Goal: Information Seeking & Learning: Learn about a topic

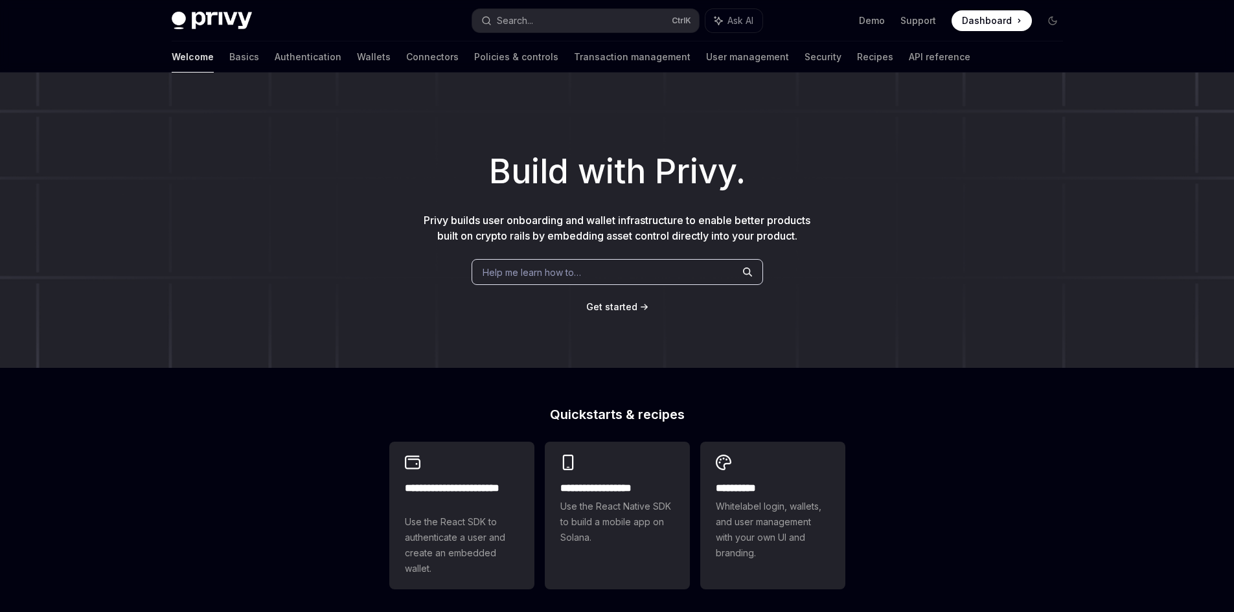
click at [290, 56] on div "Welcome Basics Authentication Wallets Connectors Policies & controls Transactio…" at bounding box center [571, 56] width 799 height 31
click at [357, 62] on link "Wallets" at bounding box center [374, 56] width 34 height 31
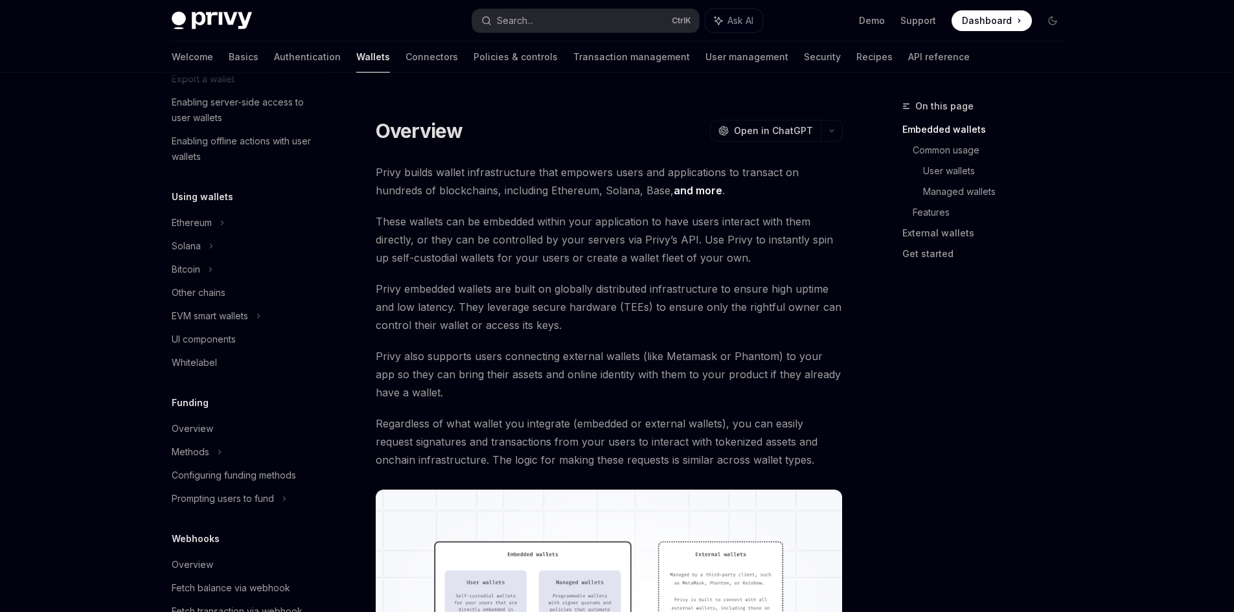
scroll to position [216, 0]
click at [248, 315] on div "EVM smart wallets" at bounding box center [210, 316] width 76 height 16
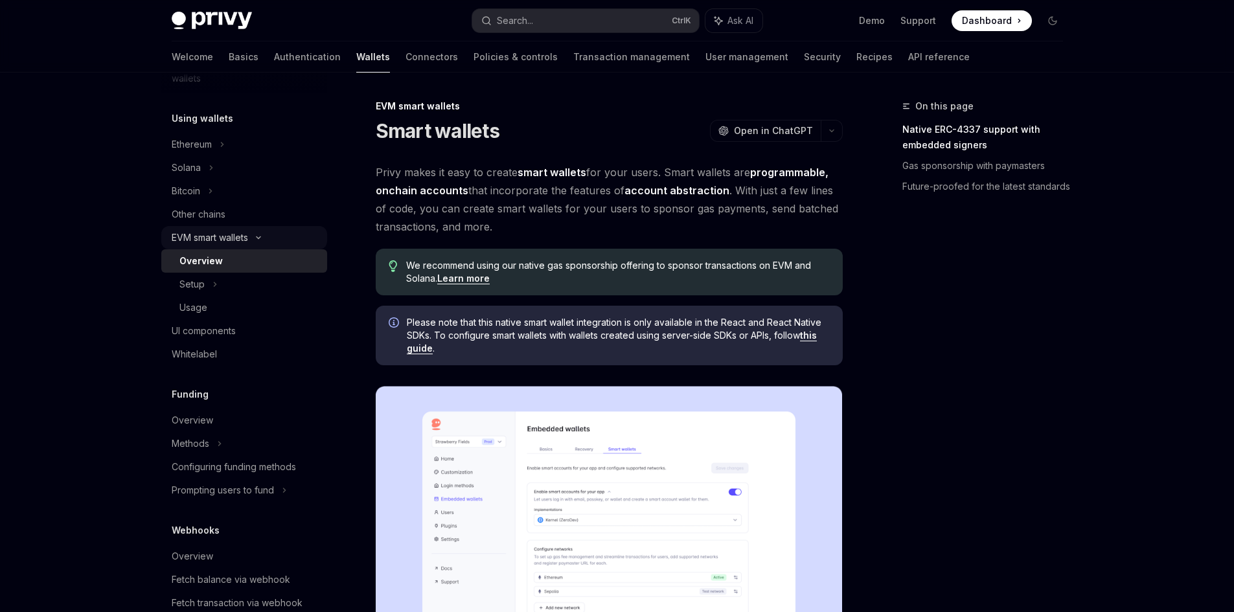
scroll to position [324, 0]
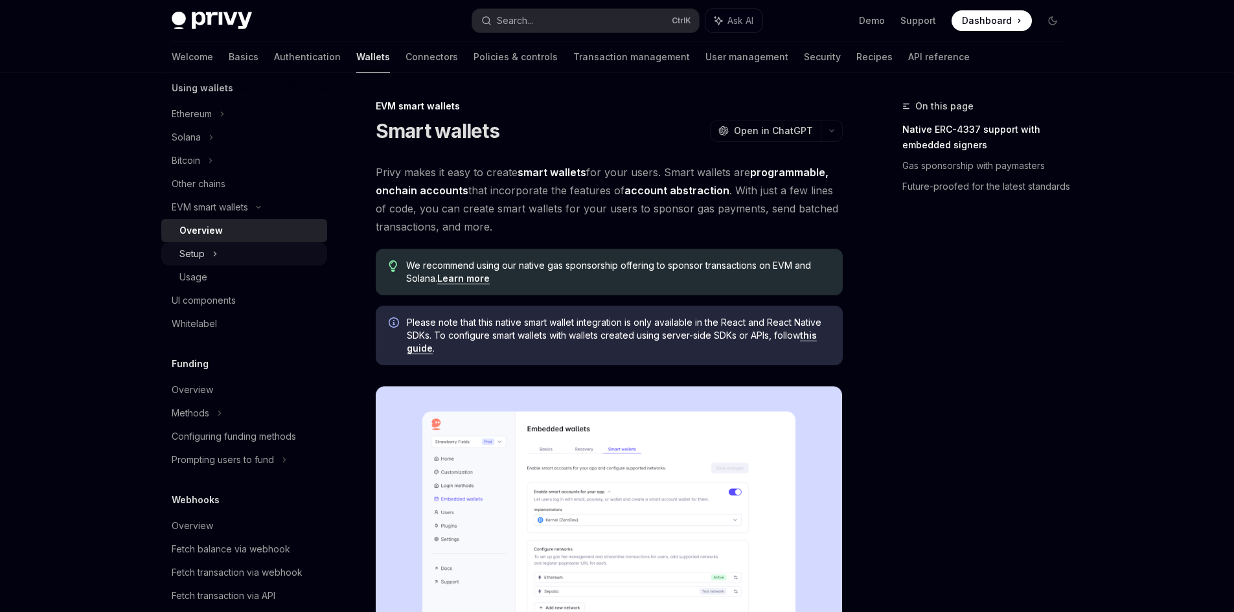
click at [213, 252] on icon at bounding box center [214, 254] width 5 height 16
type textarea "*"
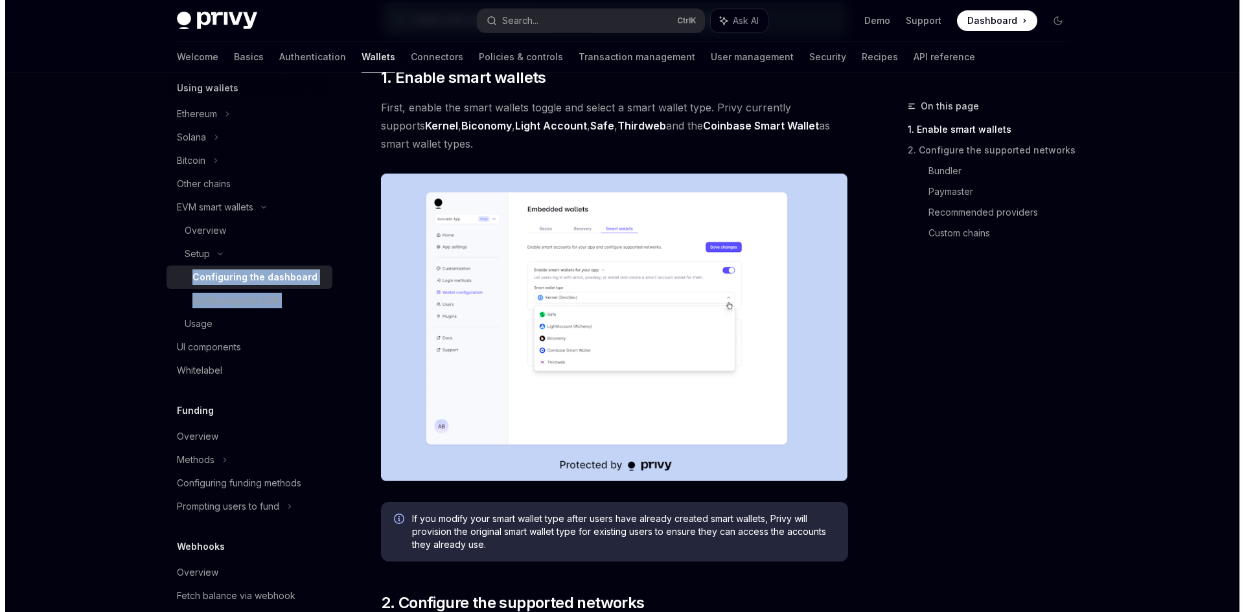
scroll to position [216, 0]
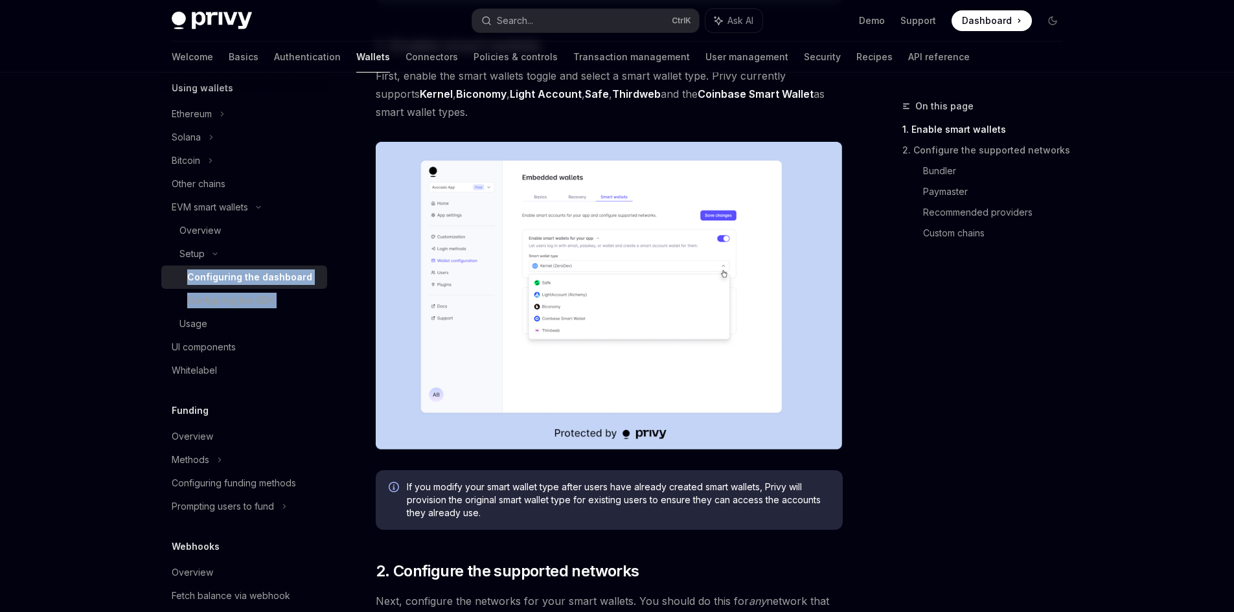
click at [525, 225] on img at bounding box center [609, 296] width 467 height 308
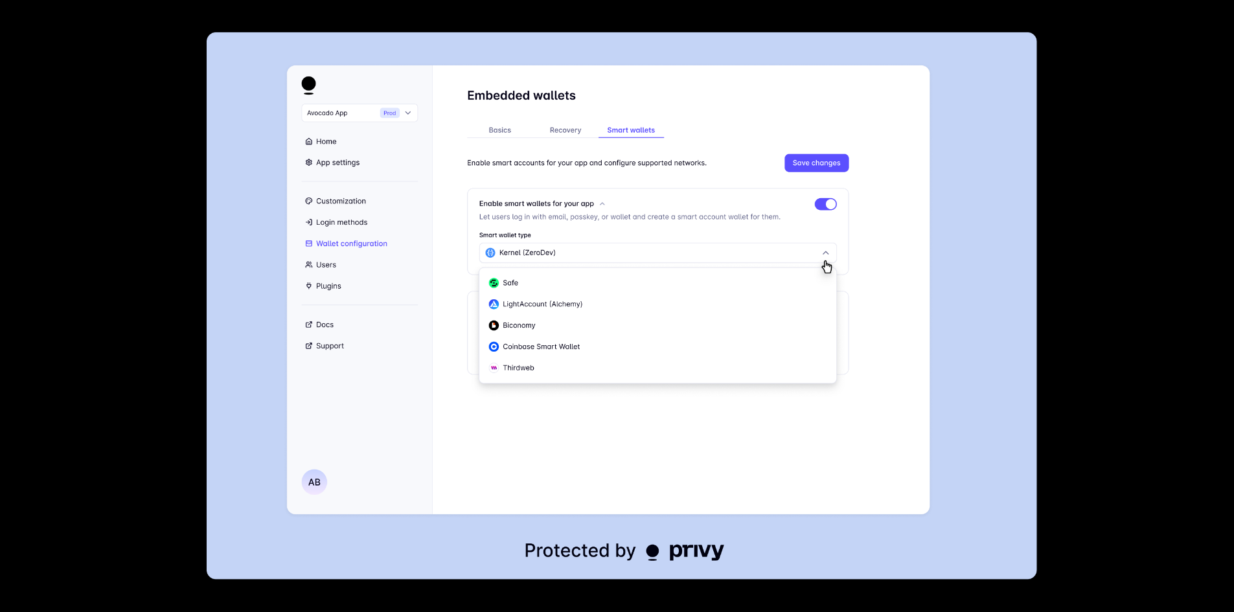
click at [1117, 110] on div at bounding box center [617, 306] width 1234 height 612
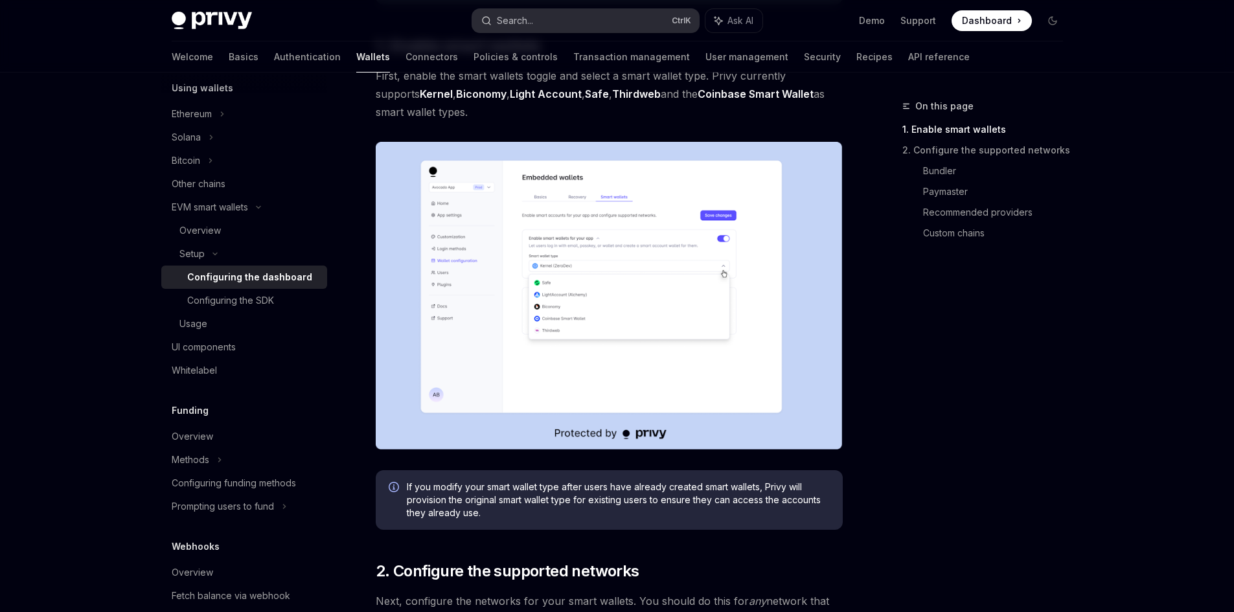
click at [604, 17] on button "Search... Ctrl K" at bounding box center [585, 20] width 227 height 23
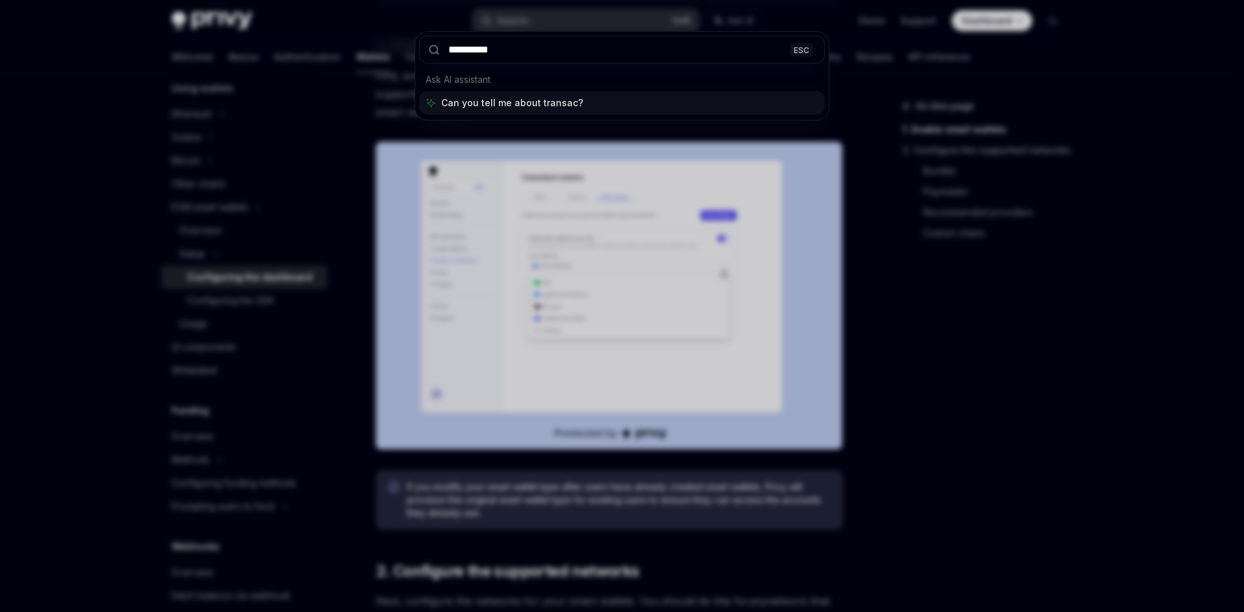
type input "**********"
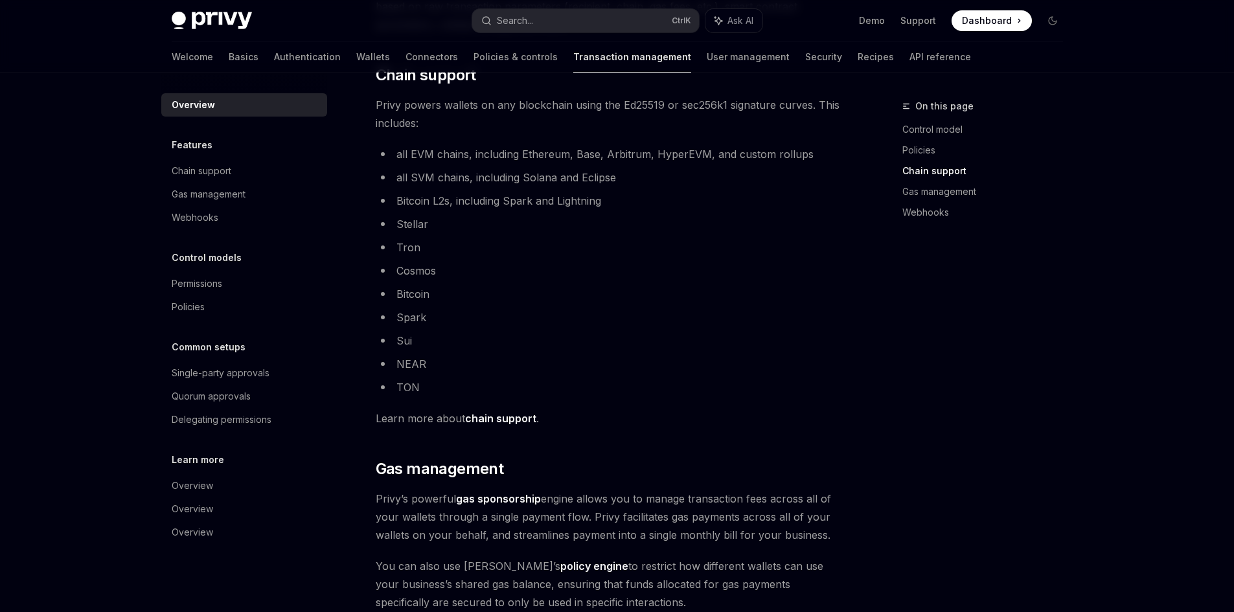
scroll to position [756, 0]
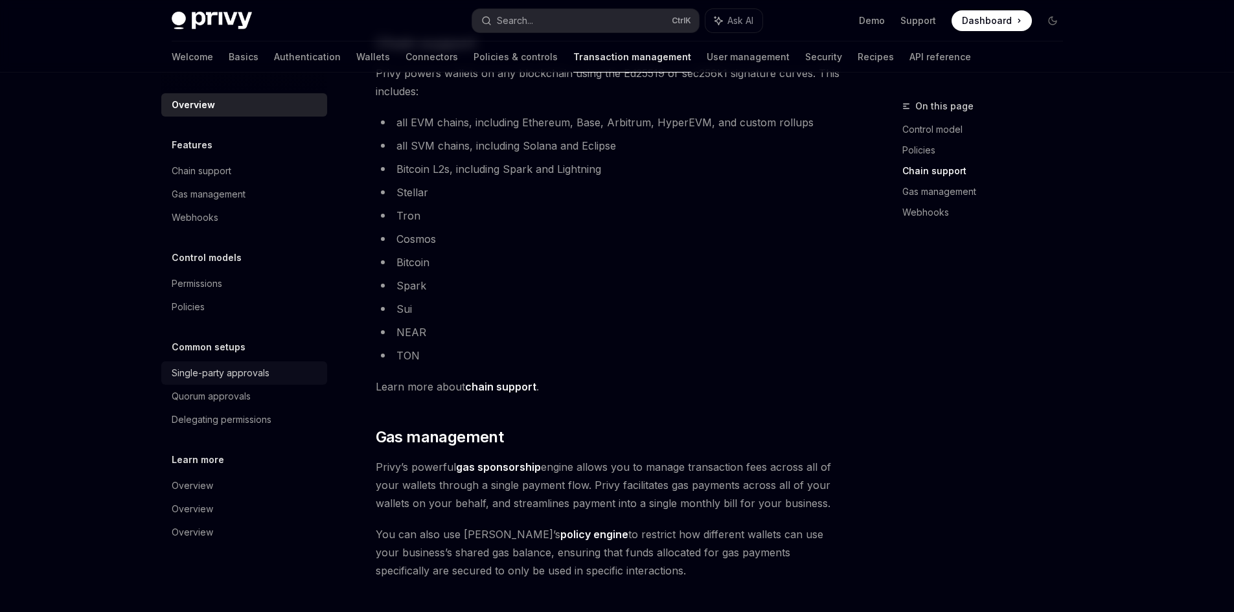
click at [224, 375] on div "Single-party approvals" at bounding box center [221, 373] width 98 height 16
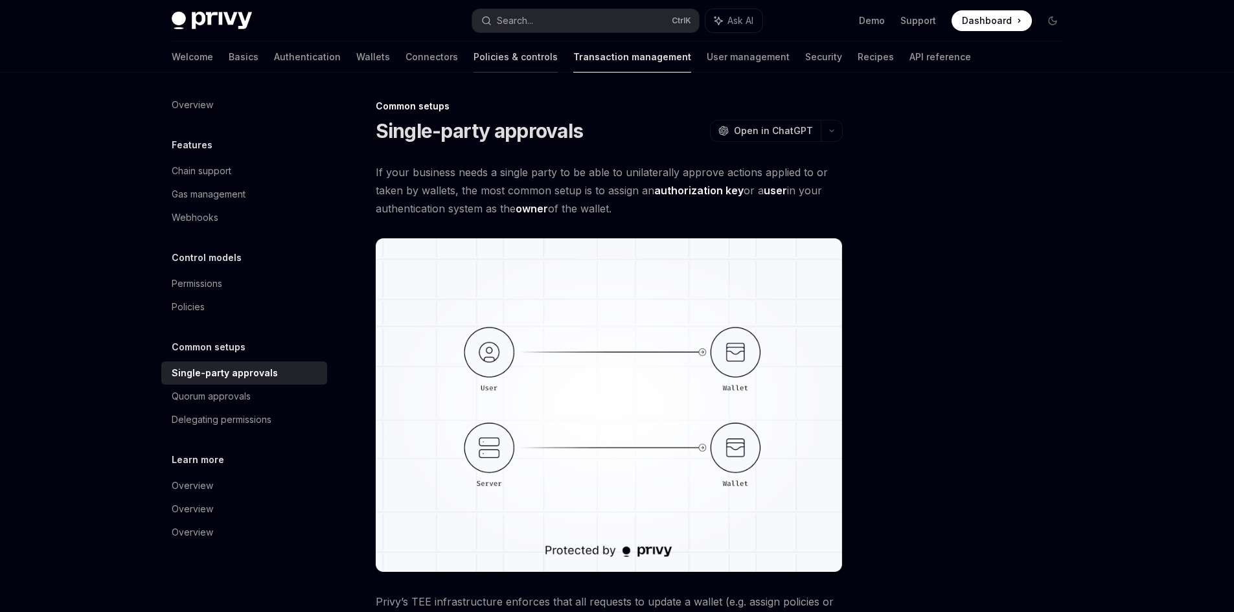
click at [473, 58] on link "Policies & controls" at bounding box center [515, 56] width 84 height 31
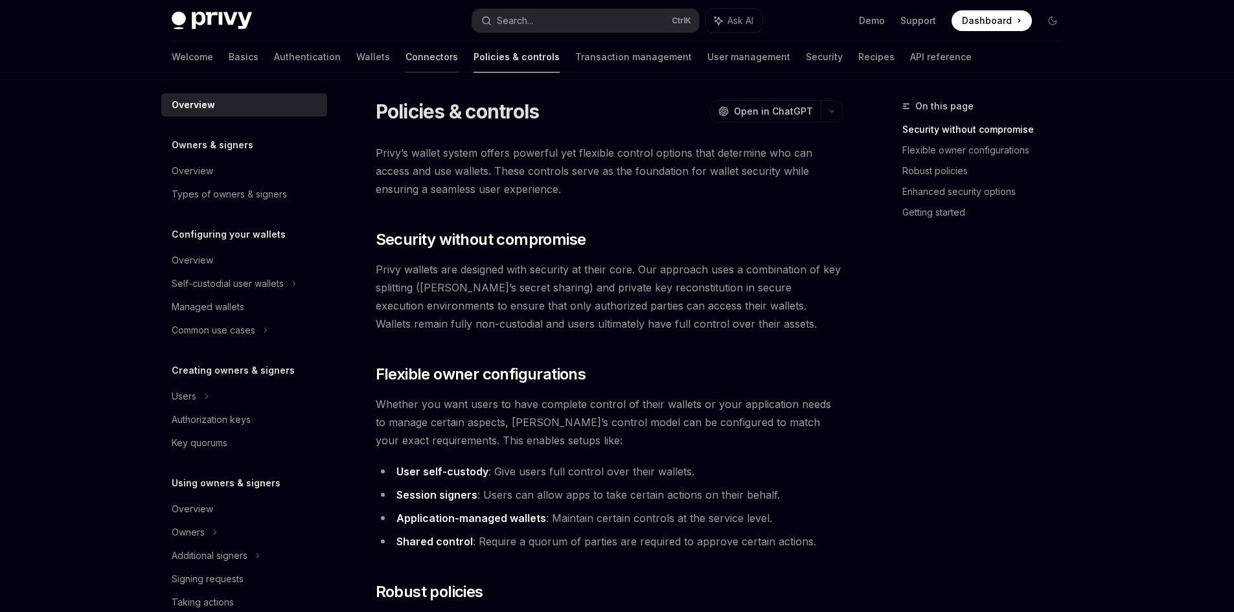
click at [405, 58] on link "Connectors" at bounding box center [431, 56] width 52 height 31
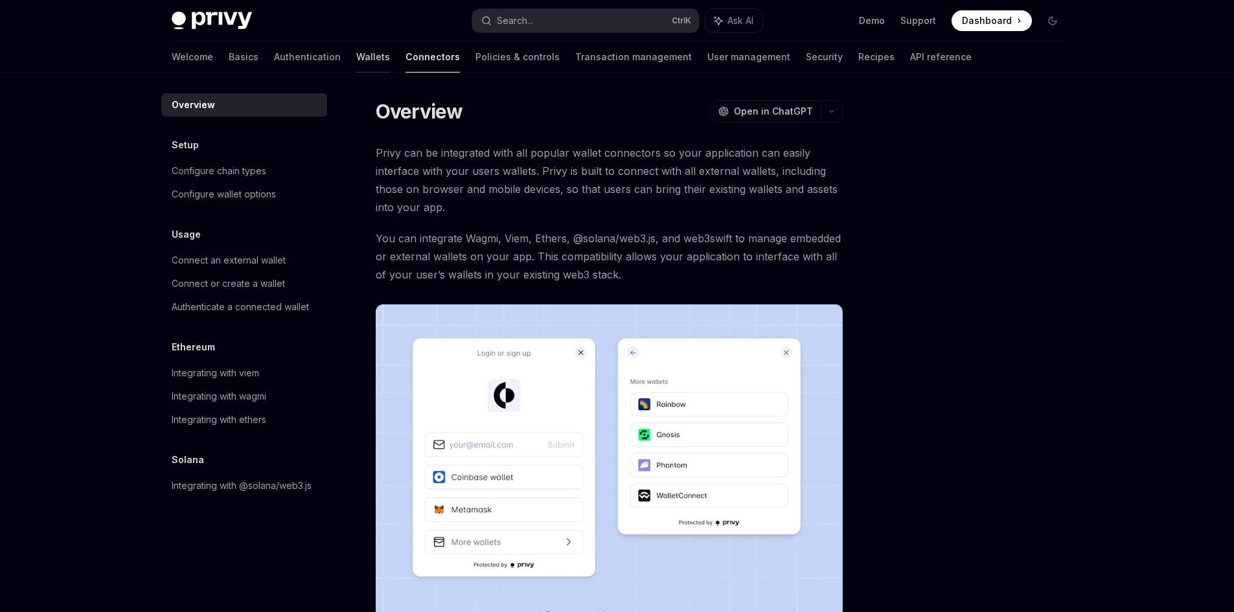
click at [356, 58] on link "Wallets" at bounding box center [373, 56] width 34 height 31
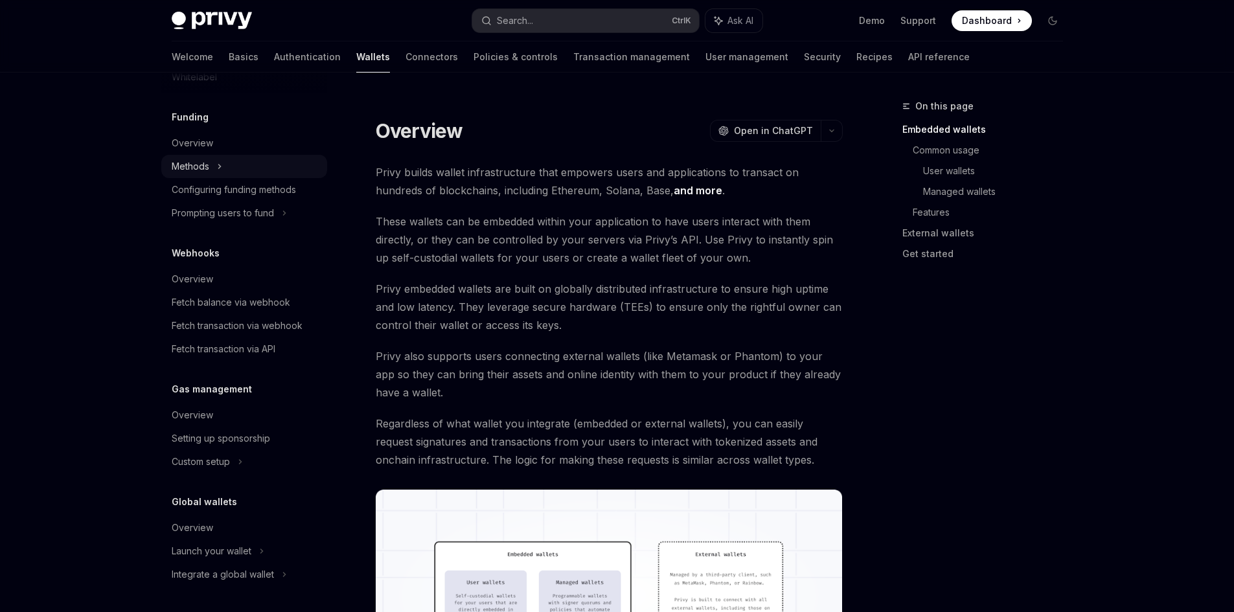
click at [212, 161] on div "Methods" at bounding box center [244, 166] width 166 height 23
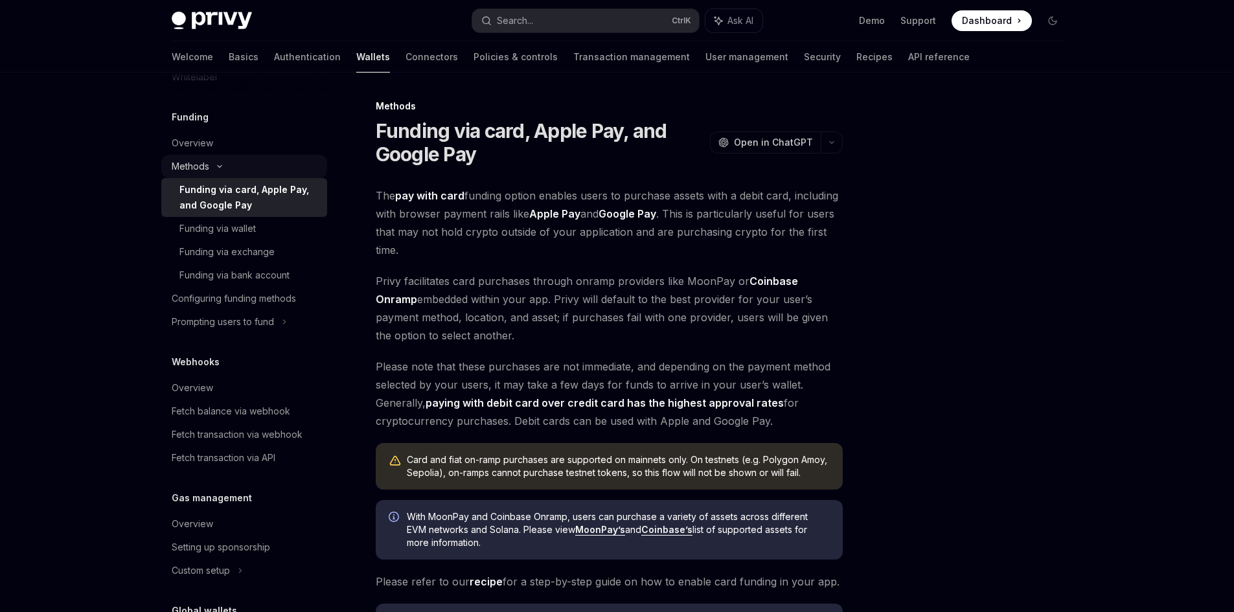
click at [210, 166] on div "Methods" at bounding box center [244, 166] width 166 height 23
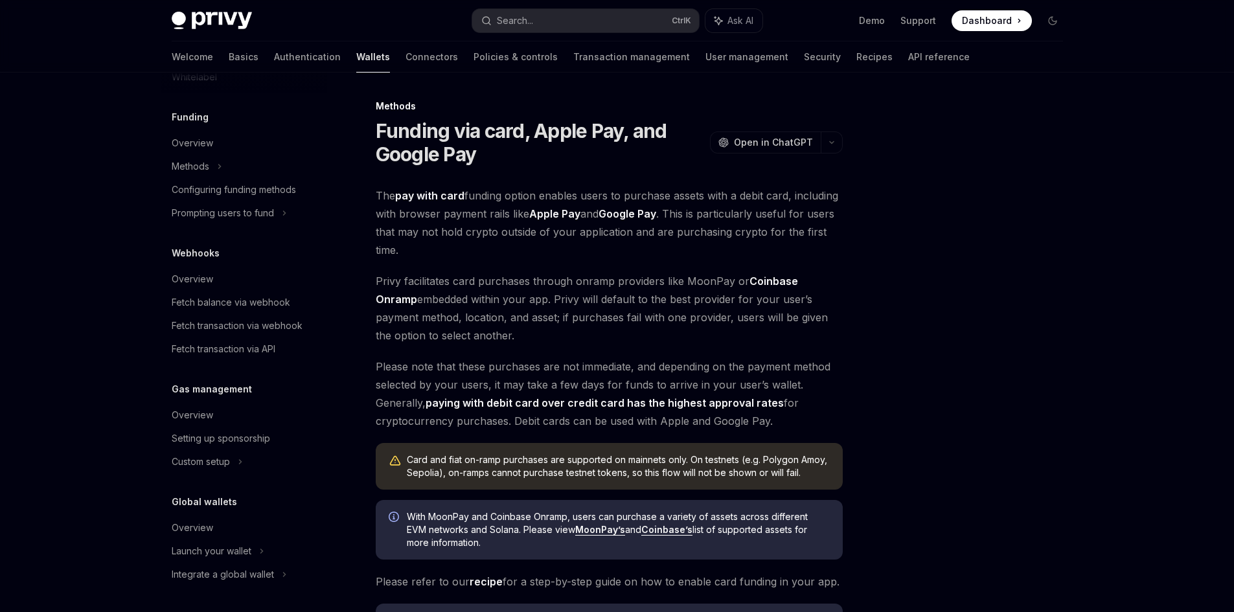
click at [548, 4] on div "Privy Docs home page Search... Ctrl K Ask AI Demo Support Dashboard Dashboard S…" at bounding box center [617, 20] width 891 height 41
click at [551, 14] on button "Search... Ctrl K" at bounding box center [585, 20] width 227 height 23
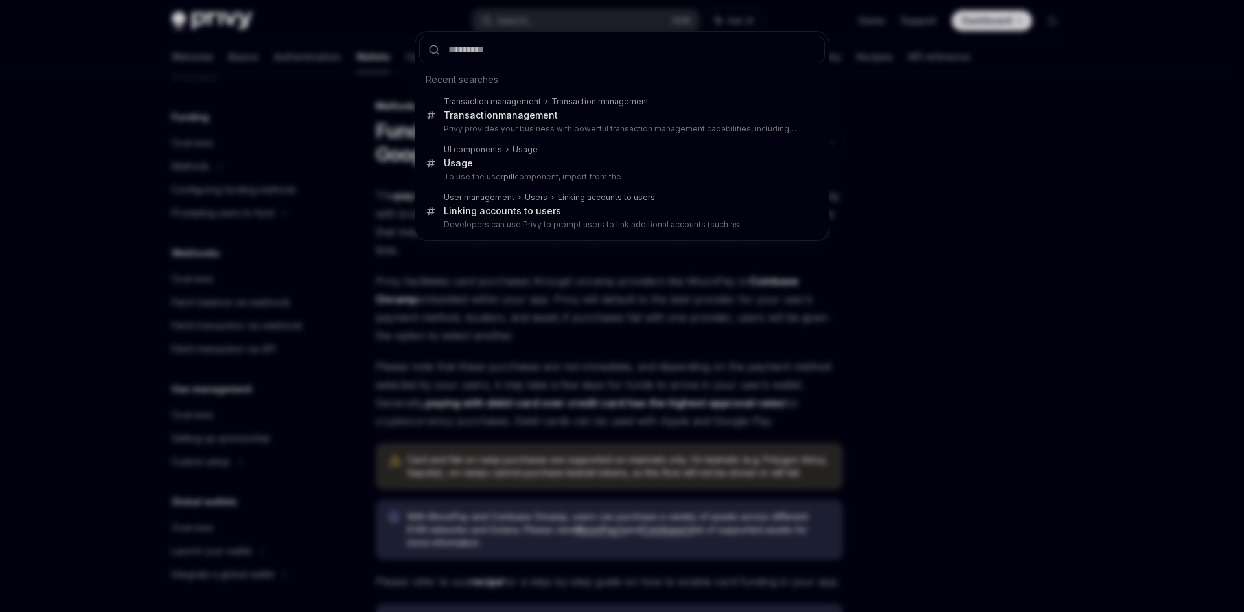
click at [1140, 135] on div "Recent searches Transaction management Transaction management Transaction manag…" at bounding box center [622, 306] width 1244 height 612
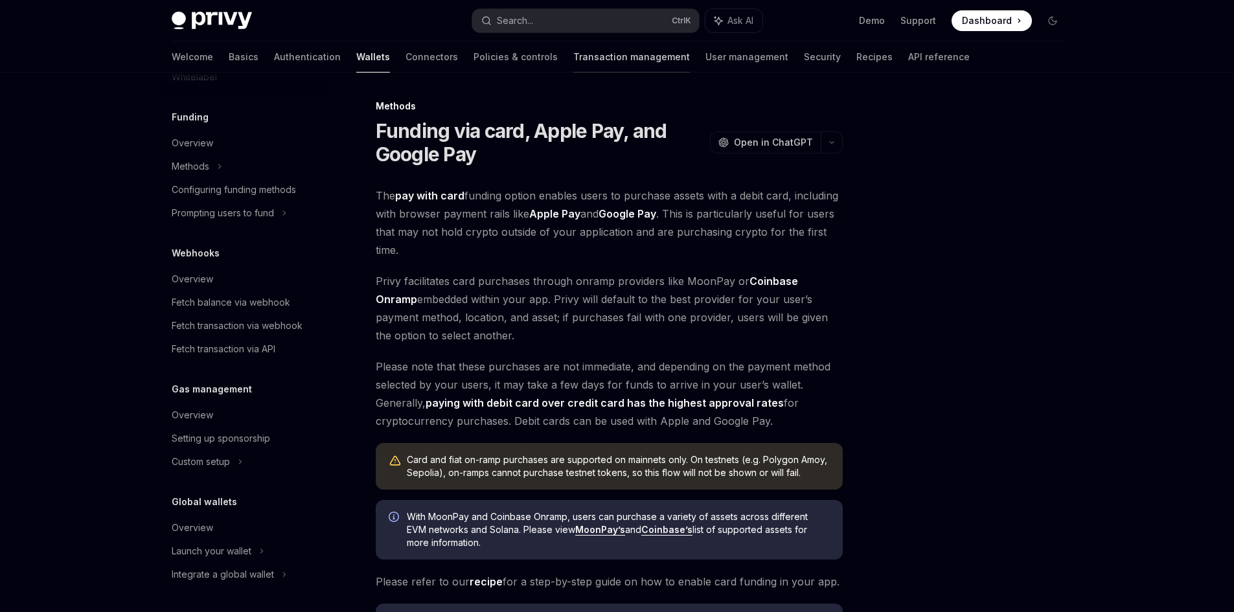
click at [573, 56] on link "Transaction management" at bounding box center [631, 56] width 117 height 31
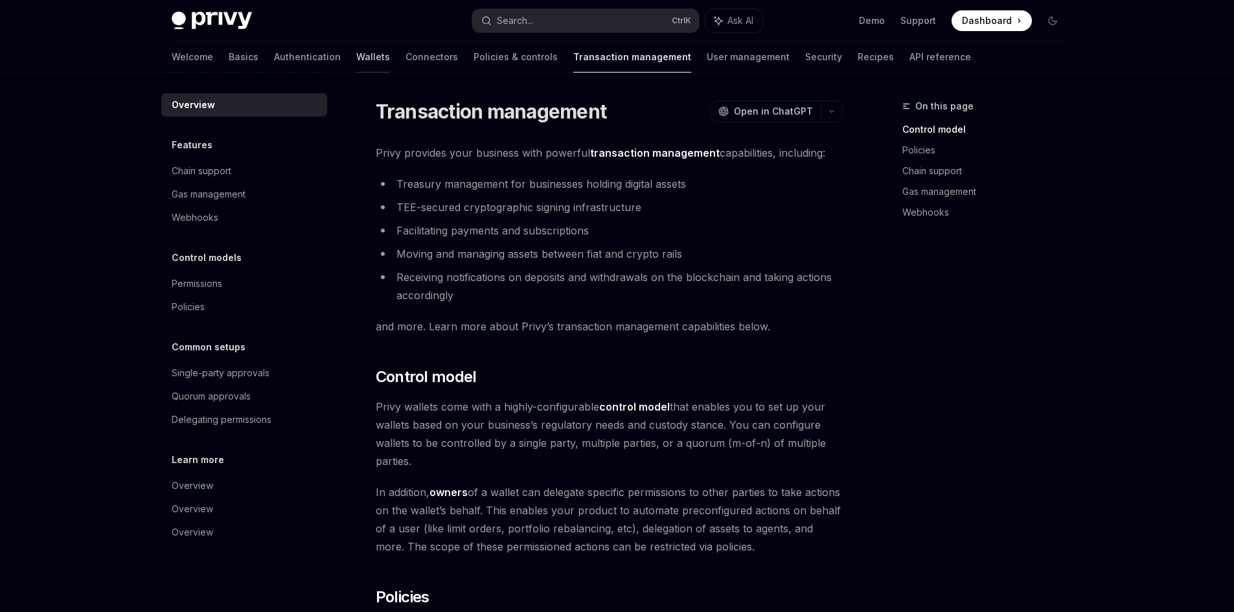
click at [356, 54] on link "Wallets" at bounding box center [373, 56] width 34 height 31
type textarea "*"
